Goal: Task Accomplishment & Management: Complete application form

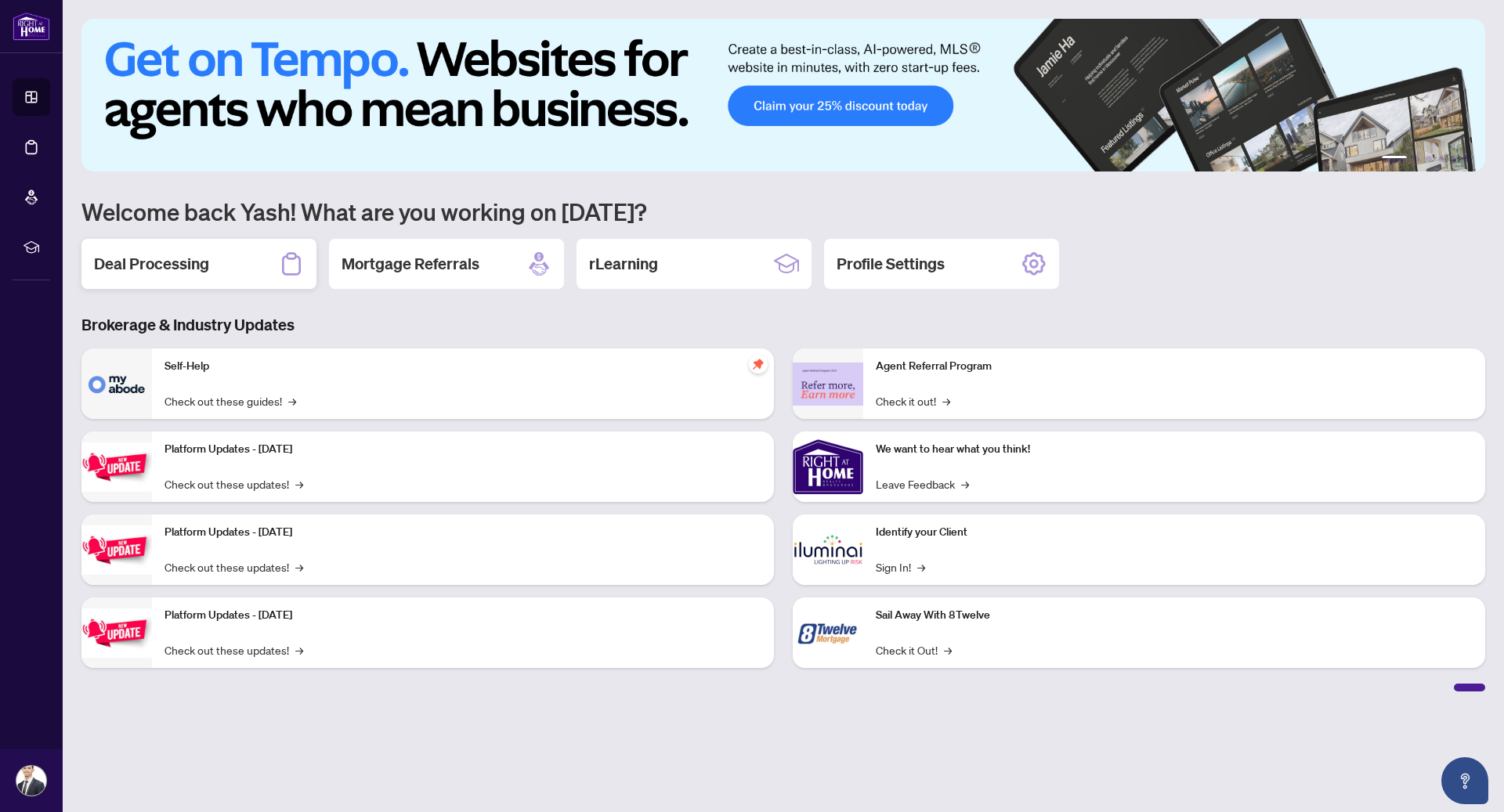
click at [286, 271] on icon at bounding box center [291, 263] width 25 height 25
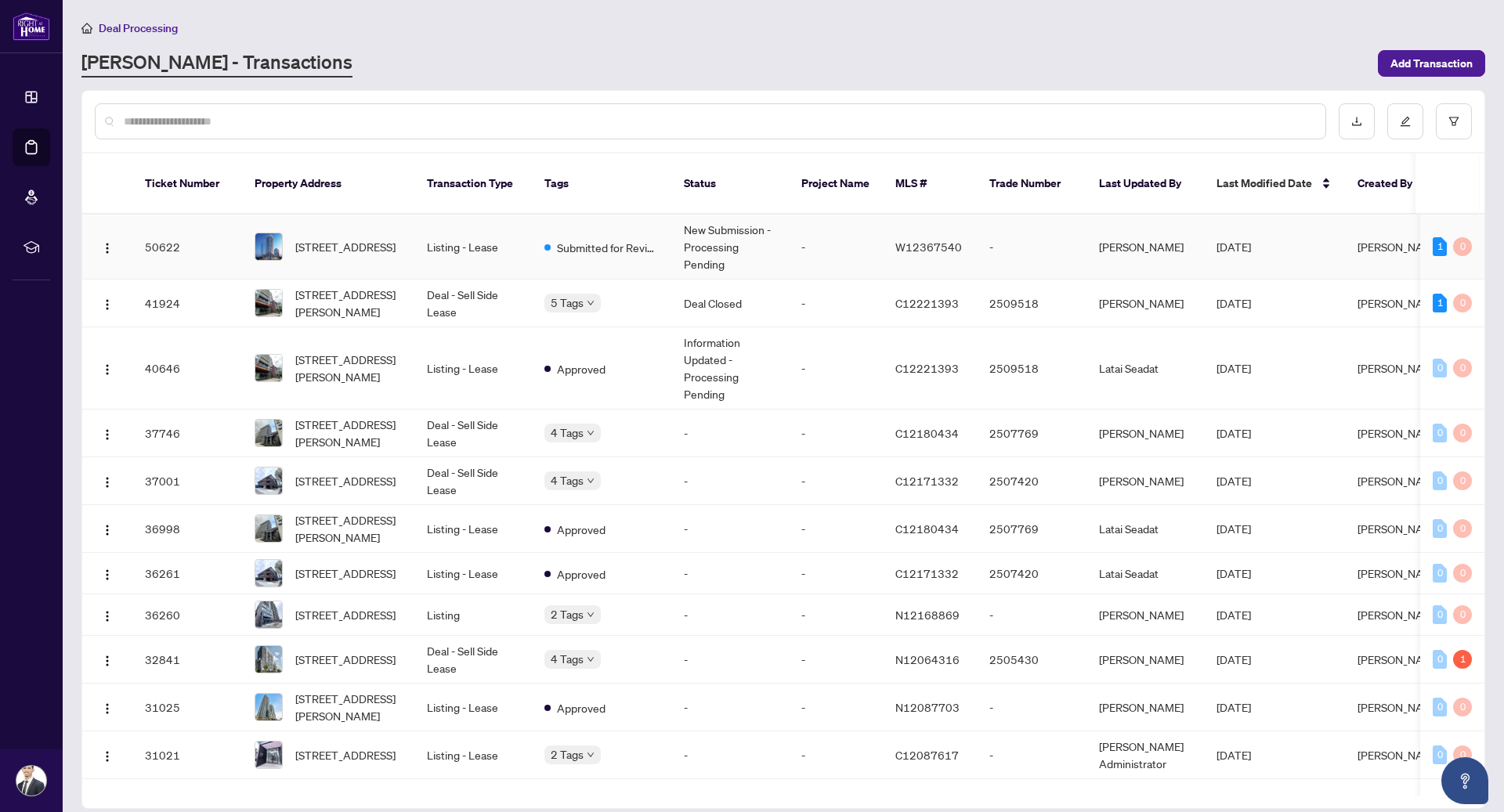
click at [624, 239] on span "Submitted for Review" at bounding box center [607, 248] width 102 height 17
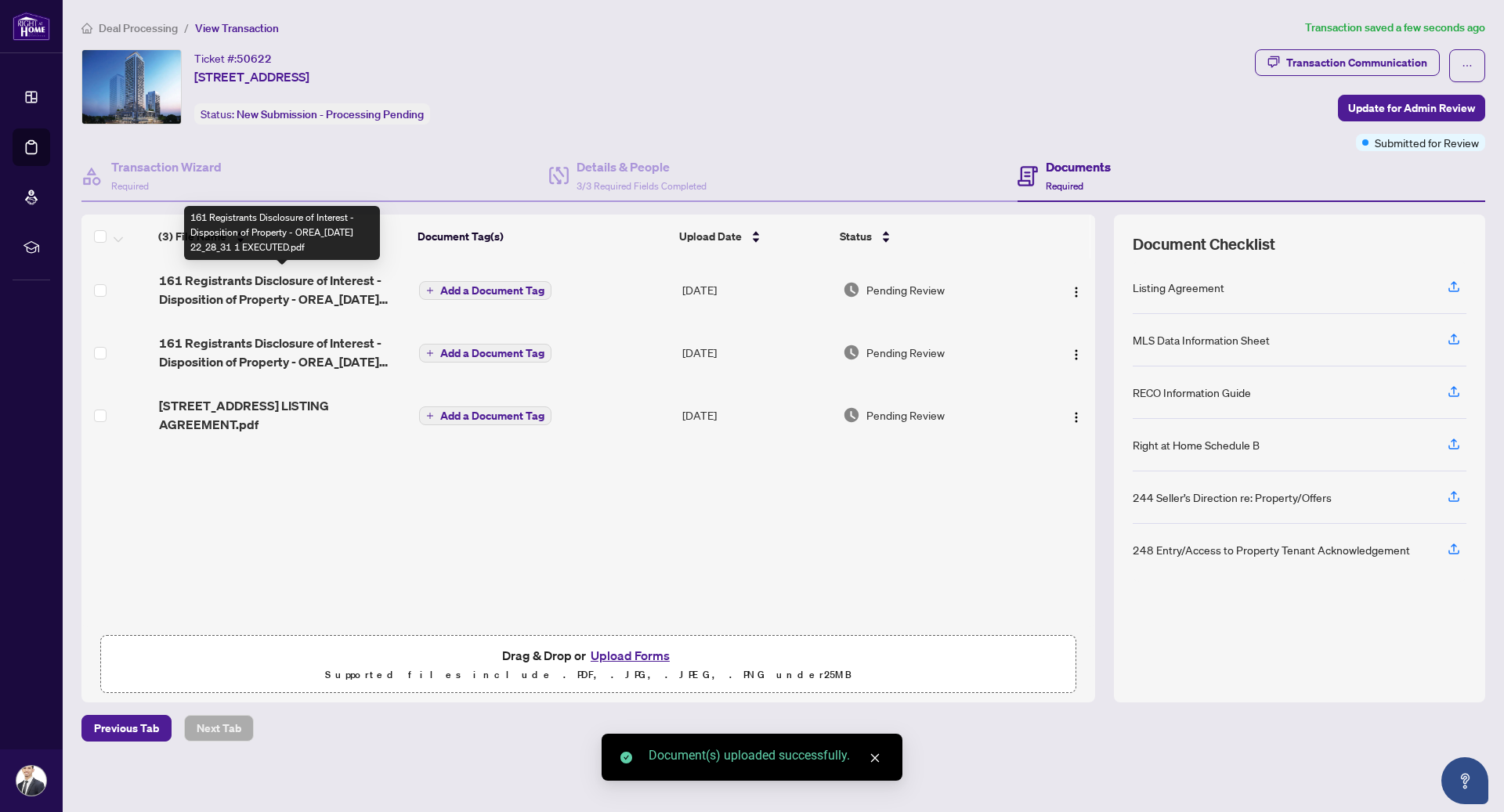
click at [262, 292] on span "161 Registrants Disclosure of Interest - Disposition of Property - OREA_[DATE] …" at bounding box center [283, 290] width 249 height 38
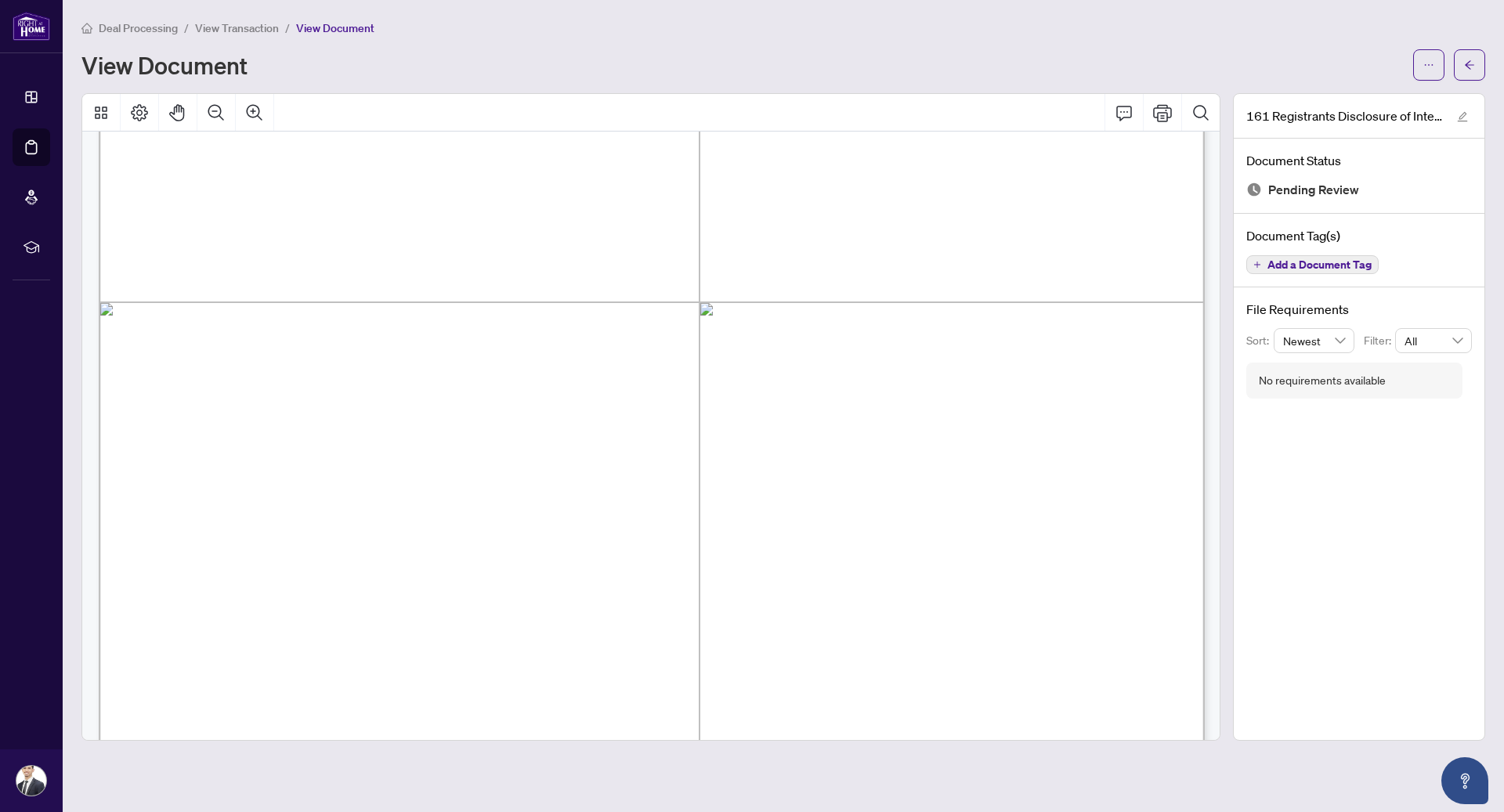
scroll to position [460, 0]
click at [1468, 74] on span "button" at bounding box center [1470, 65] width 11 height 25
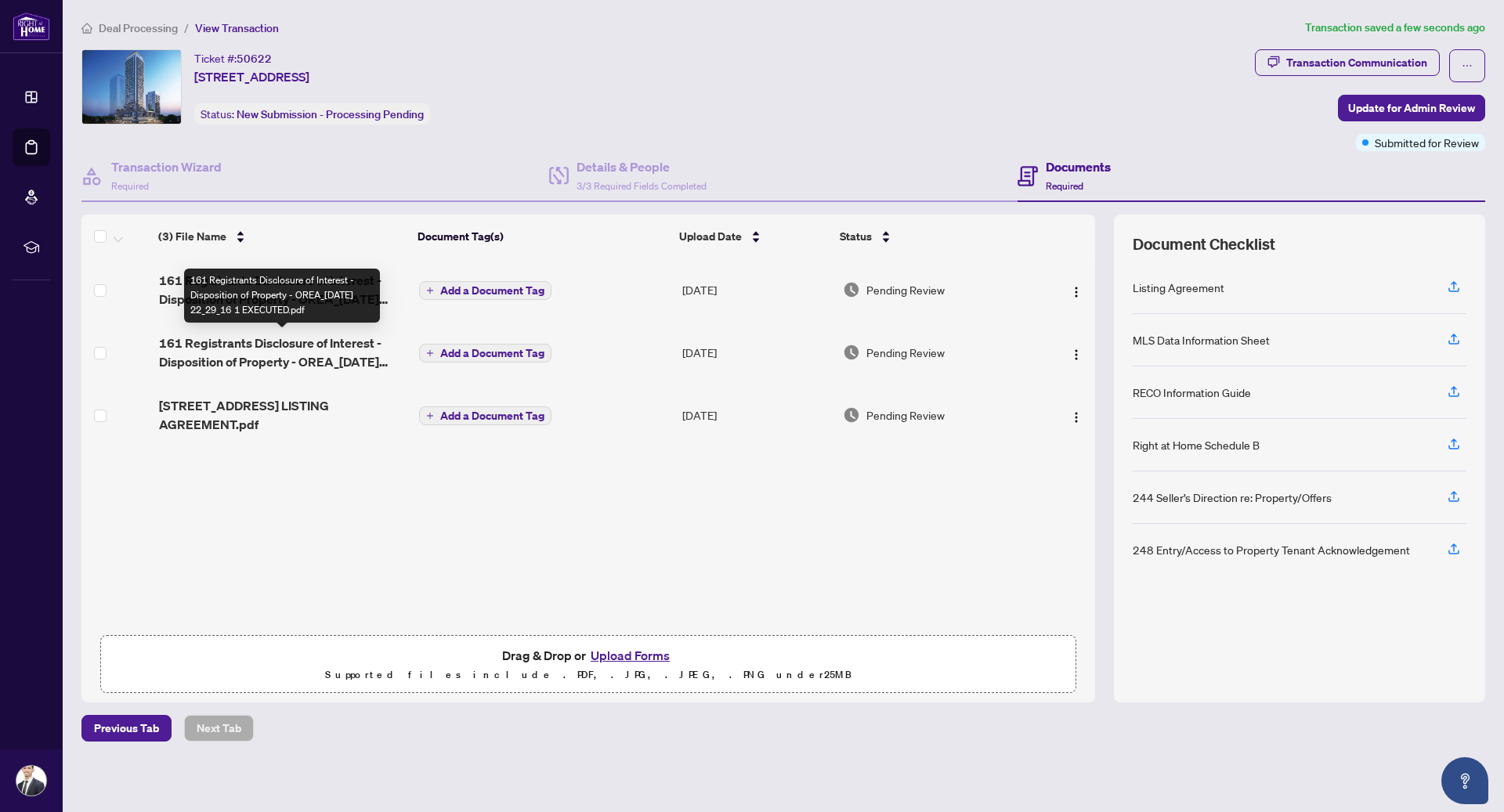
click at [386, 343] on span "161 Registrants Disclosure of Interest - Disposition of Property - OREA_[DATE] …" at bounding box center [283, 353] width 249 height 38
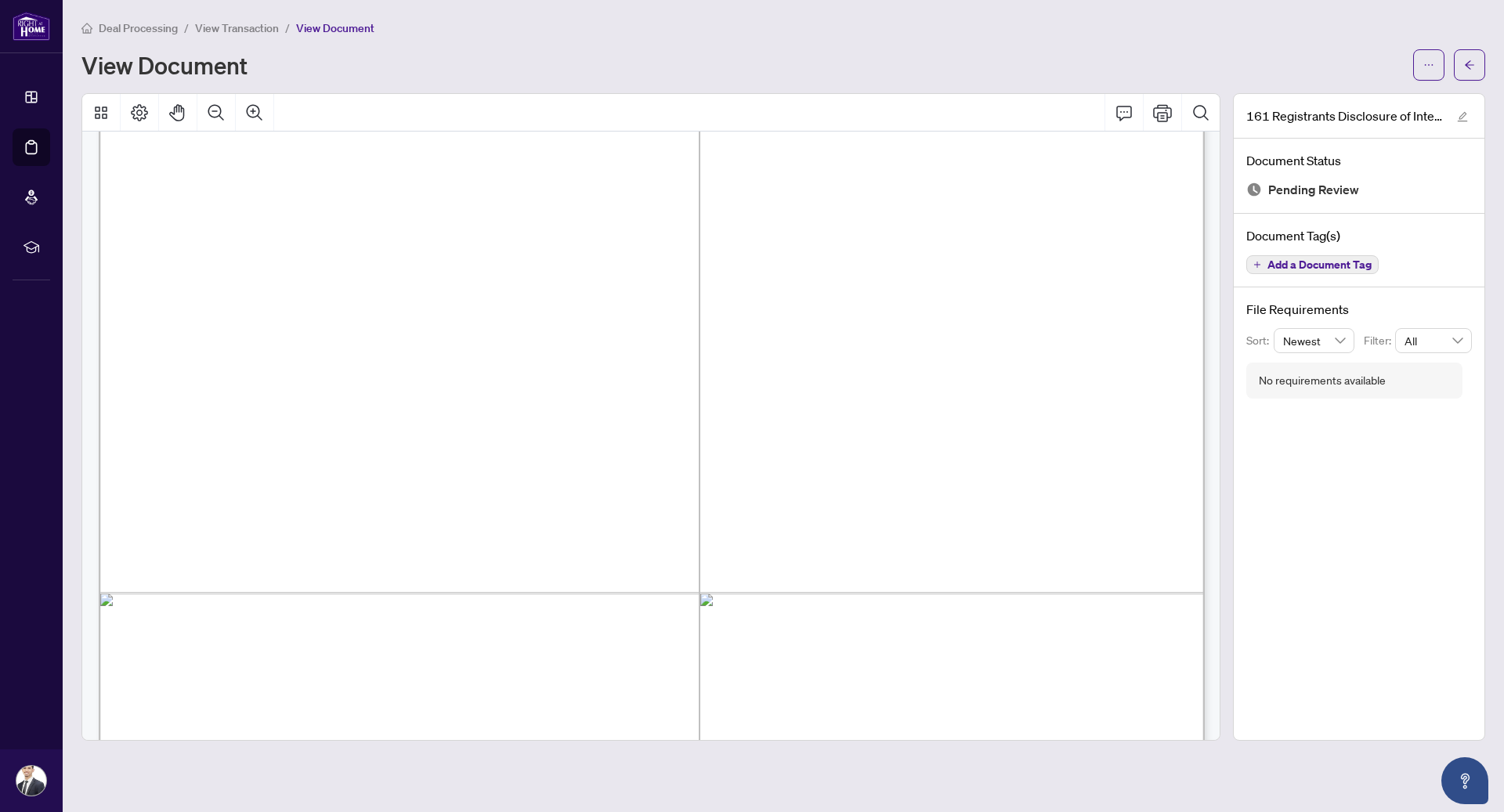
scroll to position [757, 0]
click at [1463, 65] on button "button" at bounding box center [1470, 65] width 31 height 31
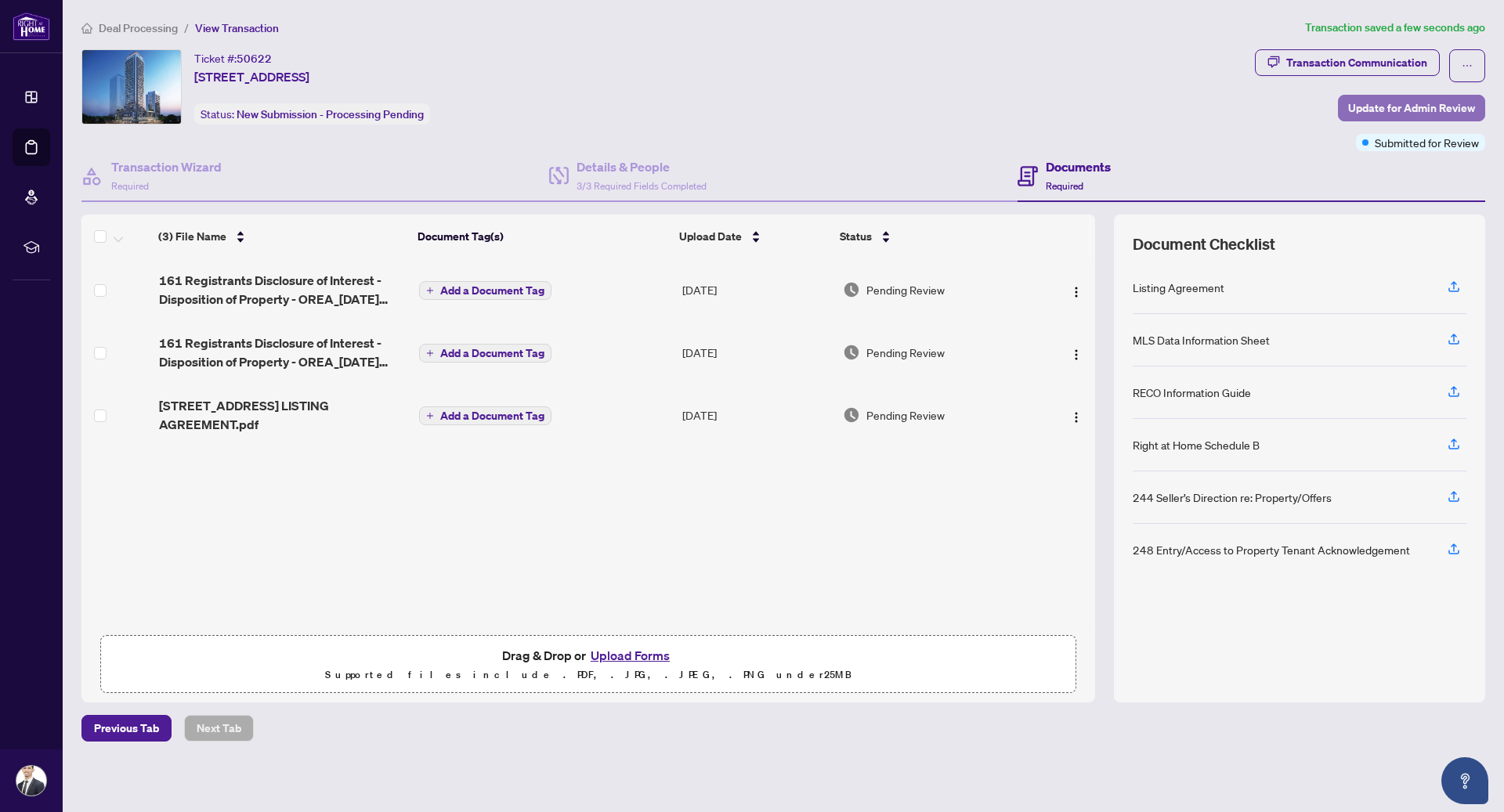
click at [1368, 110] on span "Update for Admin Review" at bounding box center [1412, 108] width 127 height 25
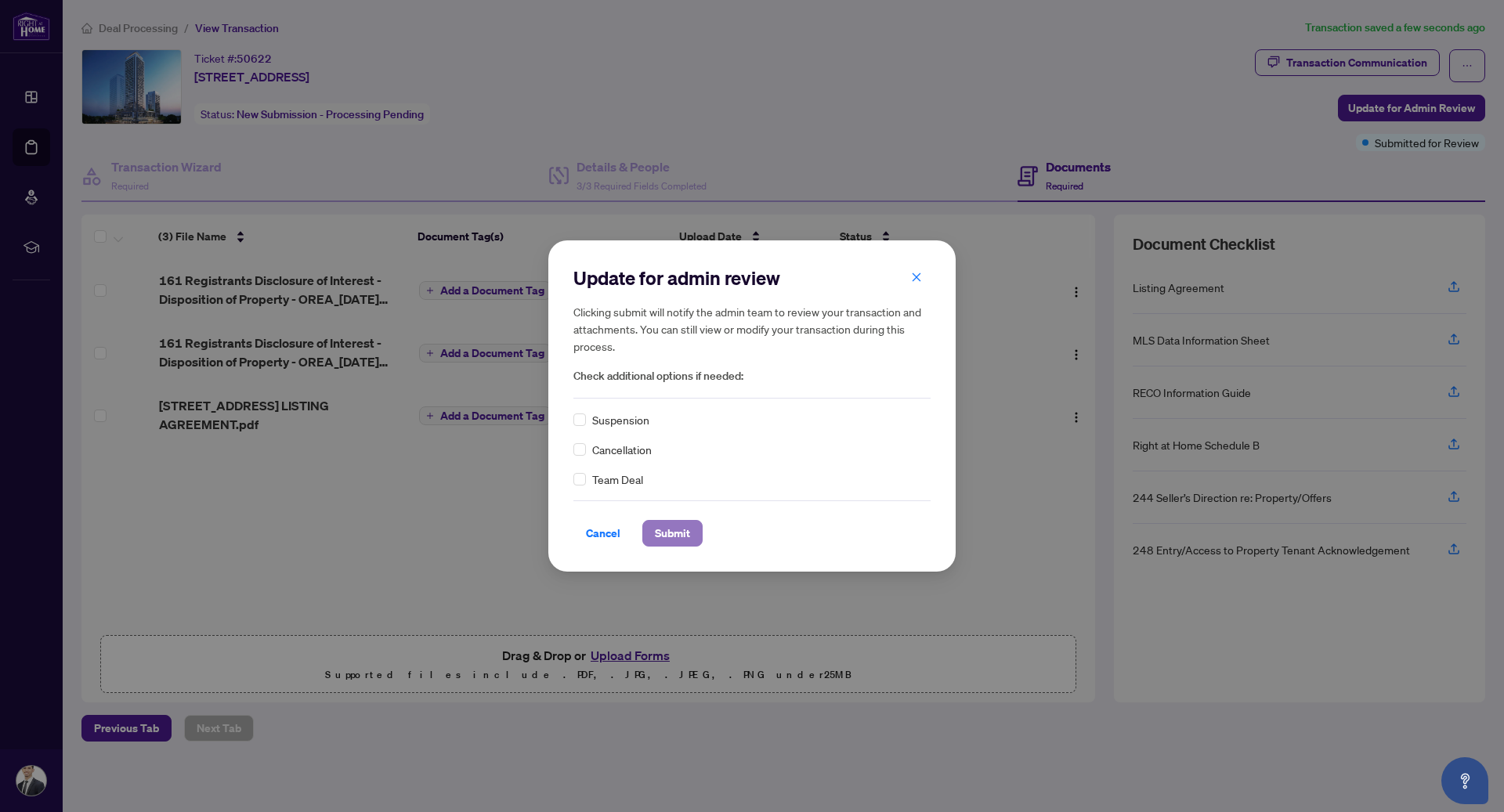
click at [688, 529] on span "Submit" at bounding box center [672, 533] width 35 height 25
